Goal: Find specific page/section: Find specific page/section

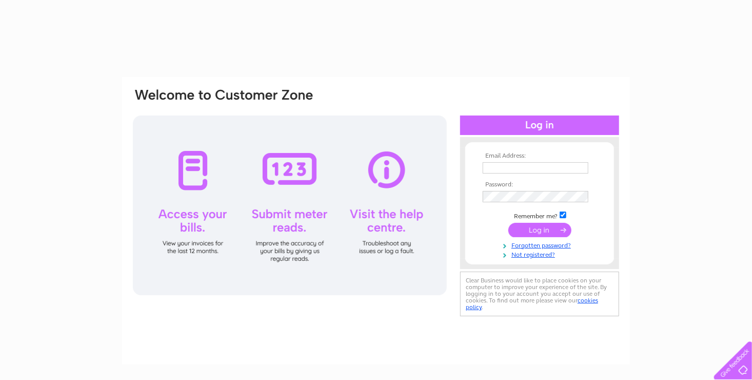
type input "[EMAIL_ADDRESS][DOMAIN_NAME]"
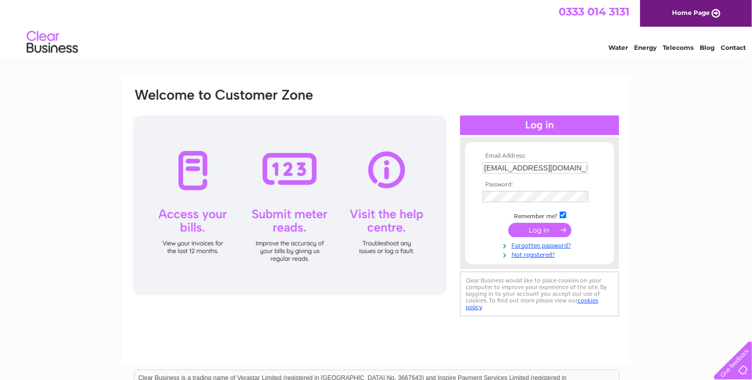
drag, startPoint x: 0, startPoint y: 0, endPoint x: 534, endPoint y: 230, distance: 581.4
click at [534, 230] on input "submit" at bounding box center [539, 230] width 63 height 14
click at [536, 230] on input "submit" at bounding box center [539, 230] width 63 height 14
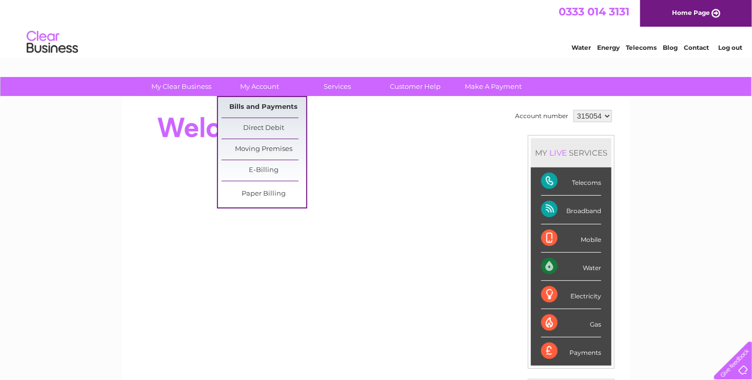
click at [262, 108] on link "Bills and Payments" at bounding box center [264, 107] width 85 height 21
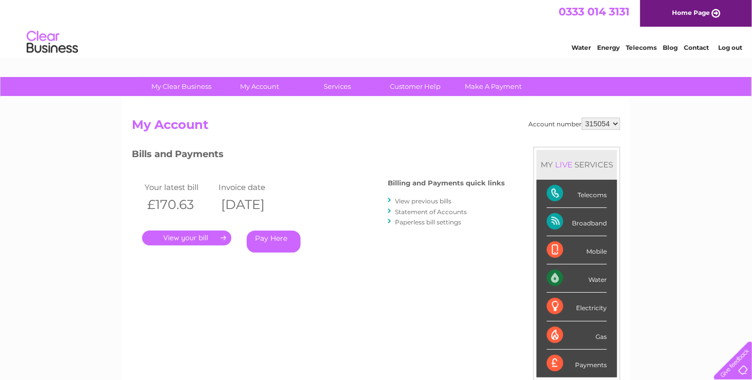
click at [189, 234] on link "." at bounding box center [186, 237] width 89 height 15
